Goal: Navigation & Orientation: Understand site structure

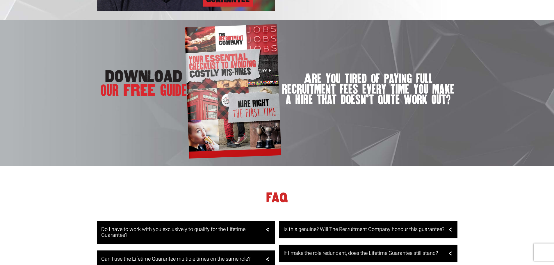
scroll to position [892, 0]
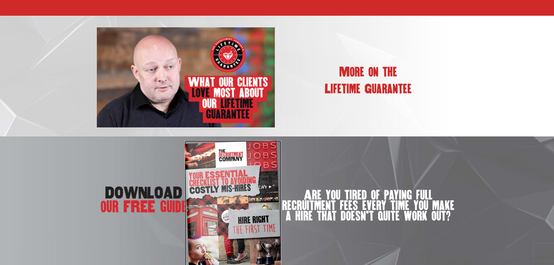
click at [225, 183] on img at bounding box center [233, 207] width 96 height 134
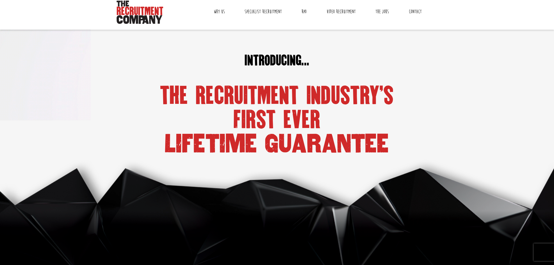
scroll to position [0, 0]
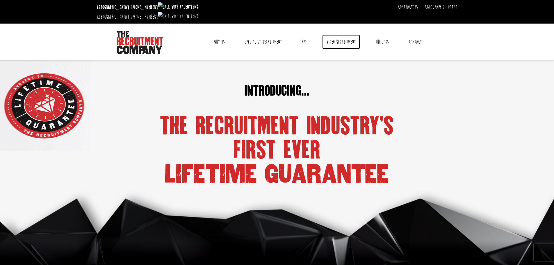
click at [343, 35] on link "Video Recruitment" at bounding box center [341, 42] width 38 height 15
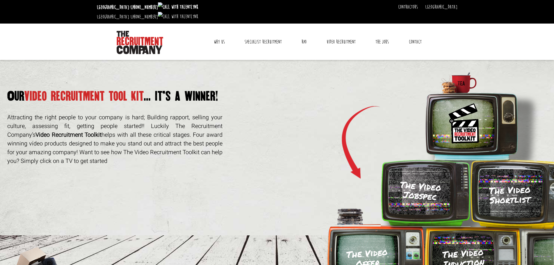
click at [224, 35] on link "Why Us" at bounding box center [219, 42] width 20 height 15
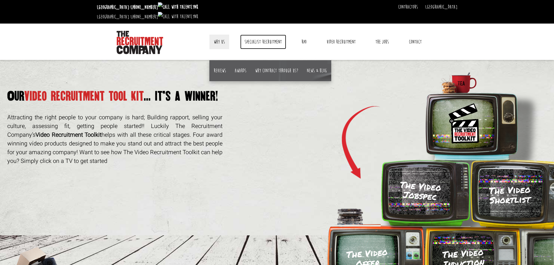
click at [254, 35] on link "Specialist Recruitment" at bounding box center [263, 42] width 46 height 15
